Goal: Task Accomplishment & Management: Use online tool/utility

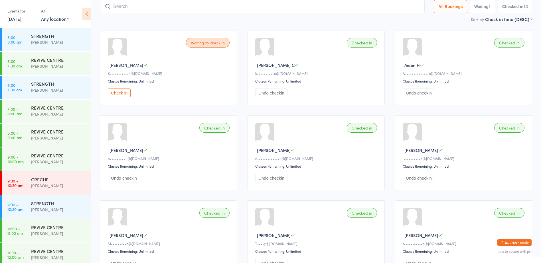
scroll to position [124, 0]
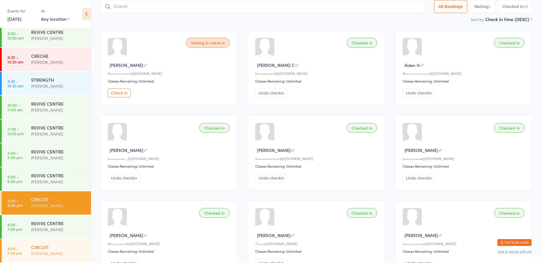
drag, startPoint x: 0, startPoint y: 0, endPoint x: 76, endPoint y: 249, distance: 260.8
click at [76, 253] on div "[PERSON_NAME]" at bounding box center [58, 254] width 55 height 7
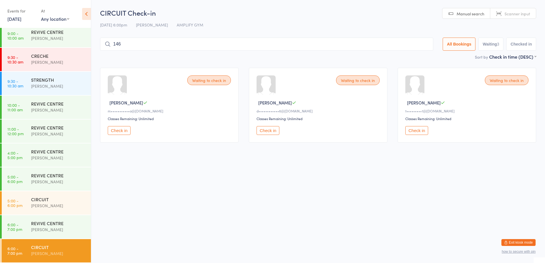
type input "1464"
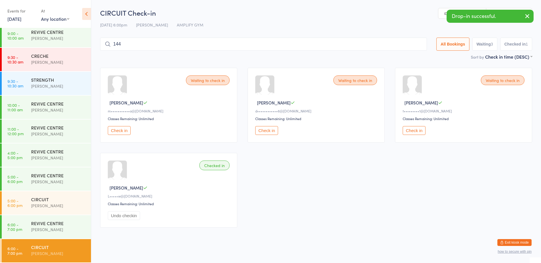
type input "1447"
type input "1544"
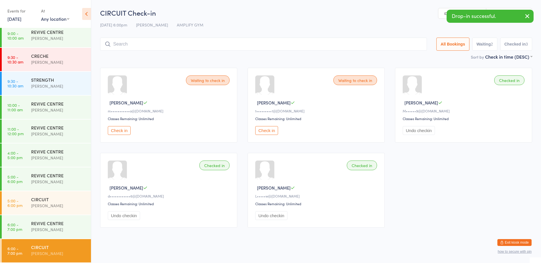
click at [270, 133] on button "Check in" at bounding box center [266, 130] width 23 height 9
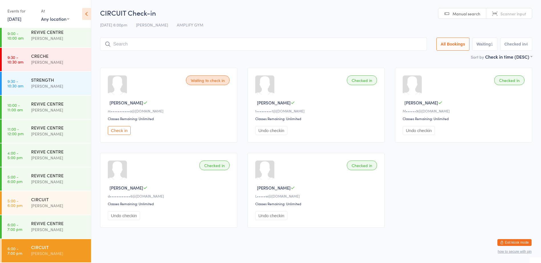
click at [126, 131] on button "Check in" at bounding box center [119, 130] width 23 height 9
click at [512, 239] on html "You have now entered Kiosk Mode. Members will be able to check themselves in us…" at bounding box center [270, 131] width 541 height 263
click at [512, 239] on button "Exit kiosk mode" at bounding box center [514, 242] width 34 height 7
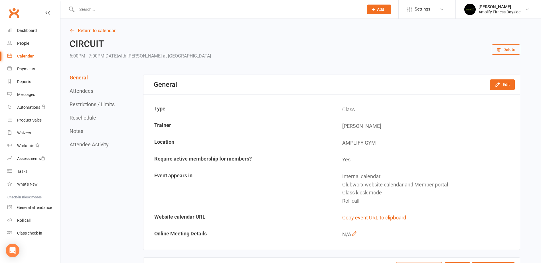
click at [29, 54] on div "Calendar" at bounding box center [25, 56] width 17 height 5
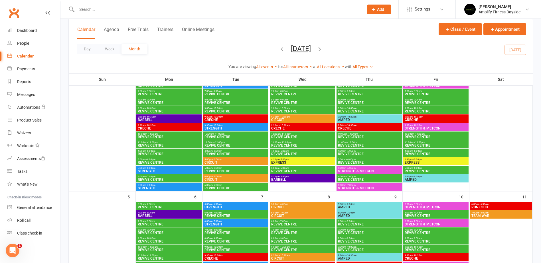
scroll to position [171, 0]
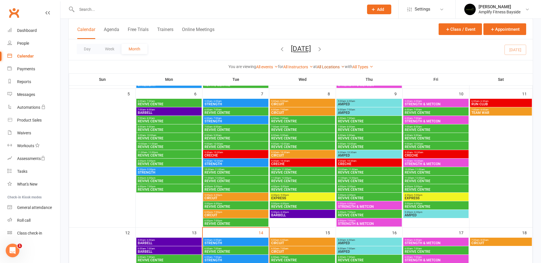
click at [343, 68] on icon at bounding box center [343, 67] width 4 height 4
click at [338, 77] on link "AMPLIFY GYM" at bounding box center [316, 77] width 56 height 11
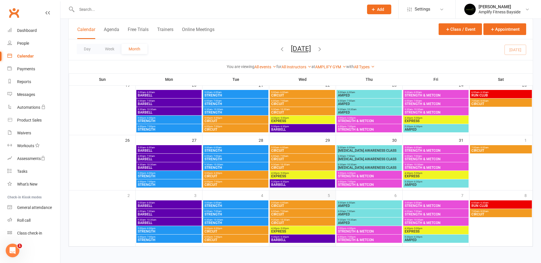
scroll to position [121, 0]
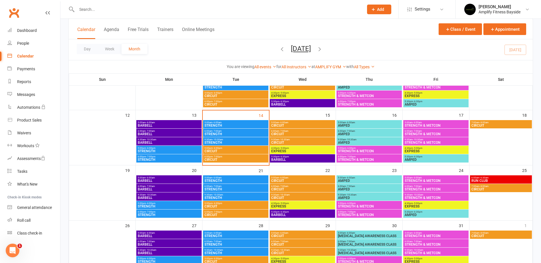
click at [293, 124] on span "CIRCUIT" at bounding box center [302, 125] width 63 height 3
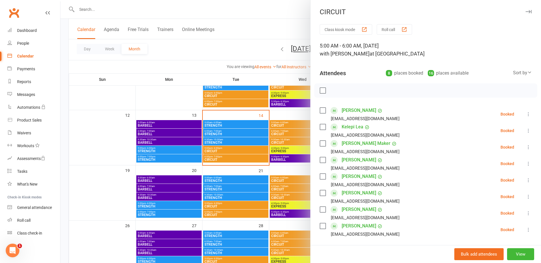
click at [286, 25] on div at bounding box center [300, 131] width 480 height 263
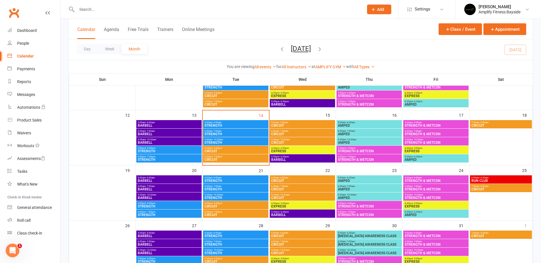
click at [285, 133] on span "CIRCUIT" at bounding box center [302, 134] width 63 height 3
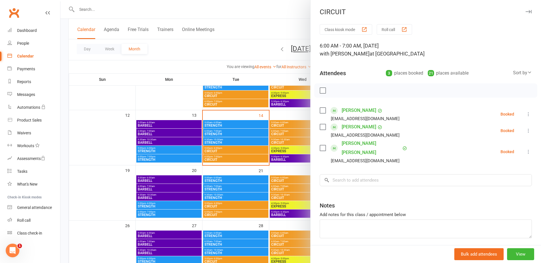
click at [294, 33] on div at bounding box center [300, 131] width 480 height 263
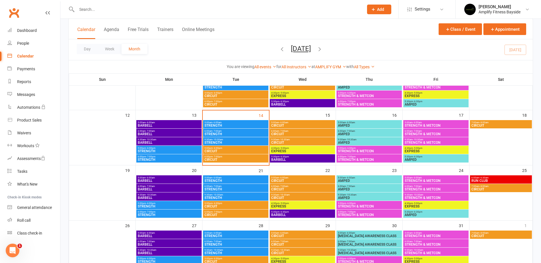
click at [285, 143] on span "CIRCUIT" at bounding box center [302, 142] width 63 height 3
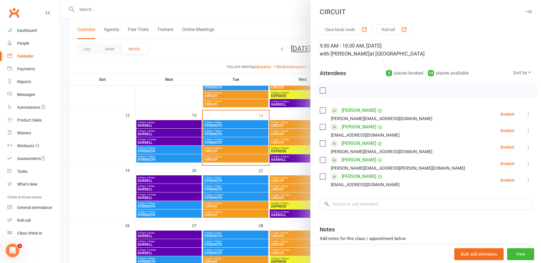
click at [282, 20] on div at bounding box center [300, 131] width 480 height 263
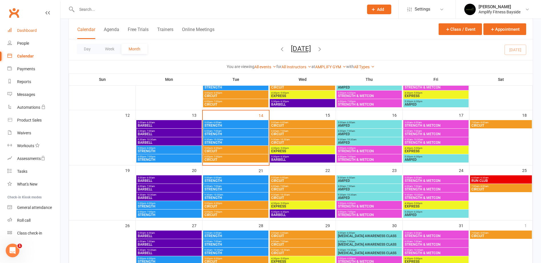
click at [19, 29] on div "Dashboard" at bounding box center [27, 30] width 20 height 5
